Goal: Browse casually

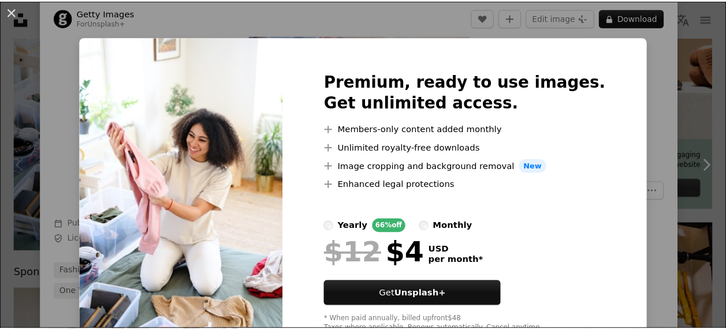
scroll to position [40, 0]
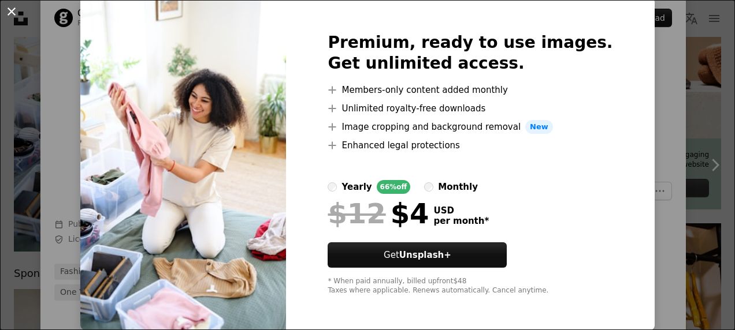
click at [14, 15] on button "An X shape" at bounding box center [12, 12] width 14 height 14
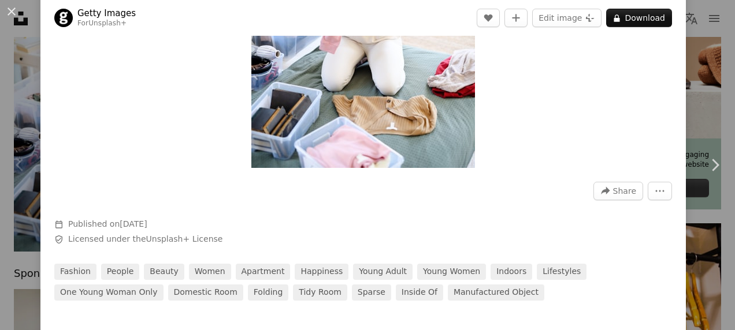
click at [14, 15] on button "An X shape" at bounding box center [12, 12] width 14 height 14
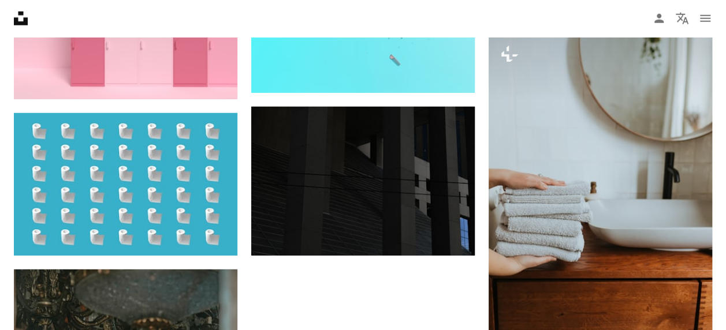
scroll to position [1602, 0]
